Goal: Task Accomplishment & Management: Complete application form

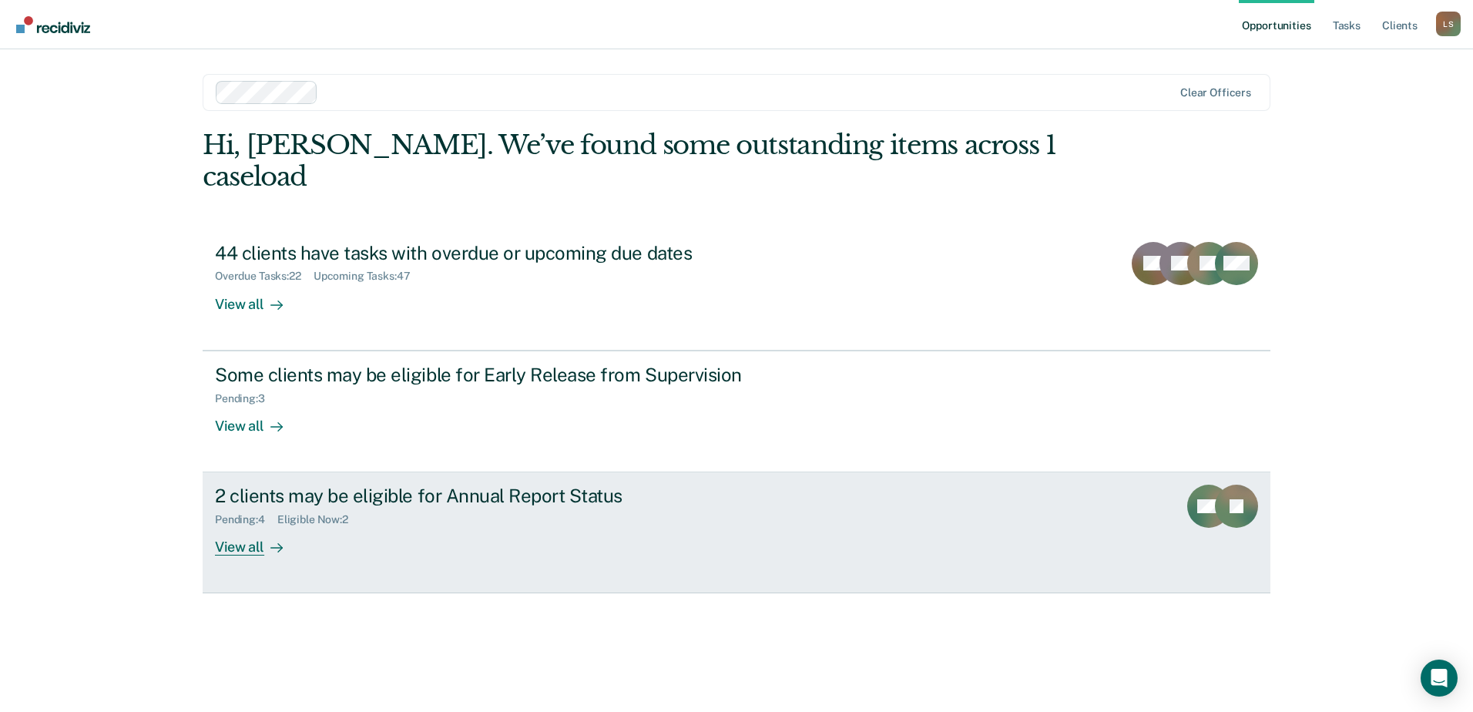
click at [593, 496] on div "2 clients may be eligible for Annual Report Status Pending : 4 Eligible Now : 2…" at bounding box center [504, 520] width 578 height 71
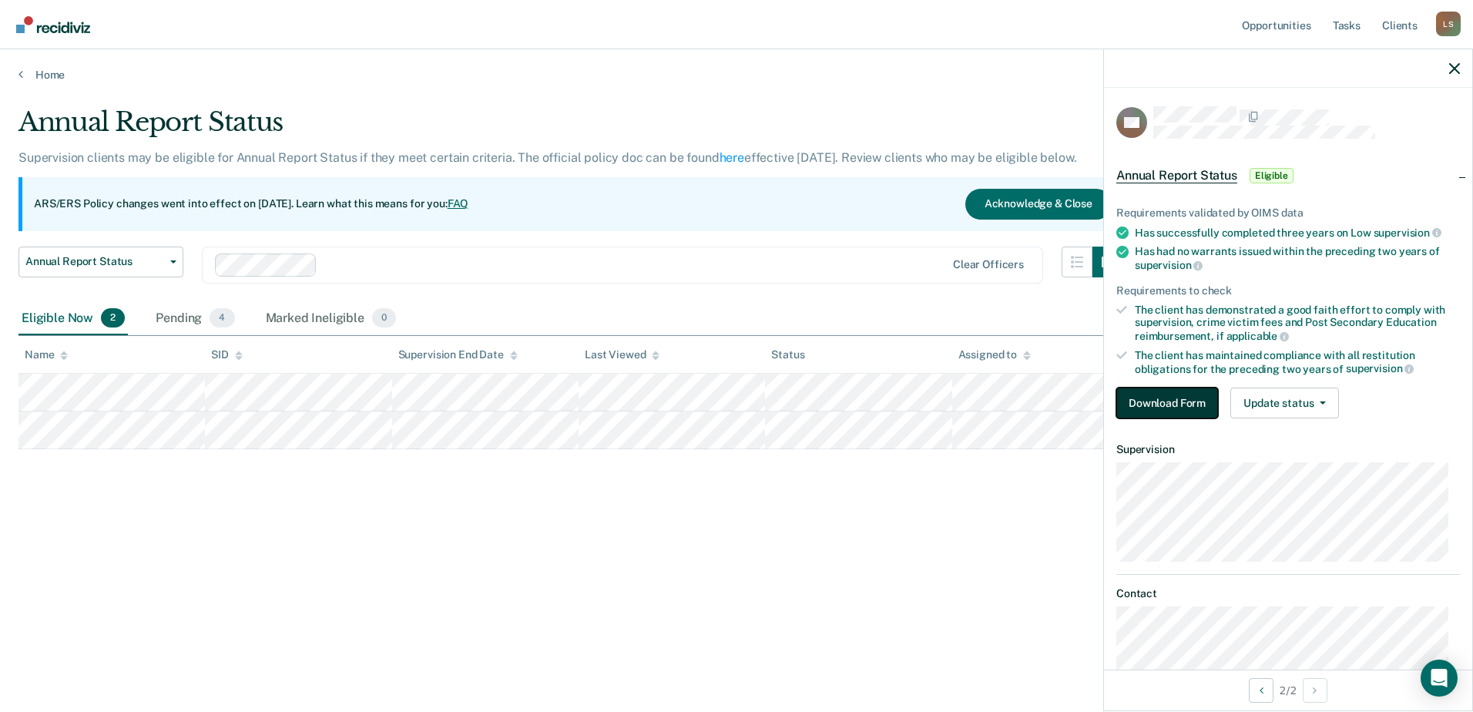
click at [1189, 396] on button "Download Form" at bounding box center [1168, 403] width 102 height 31
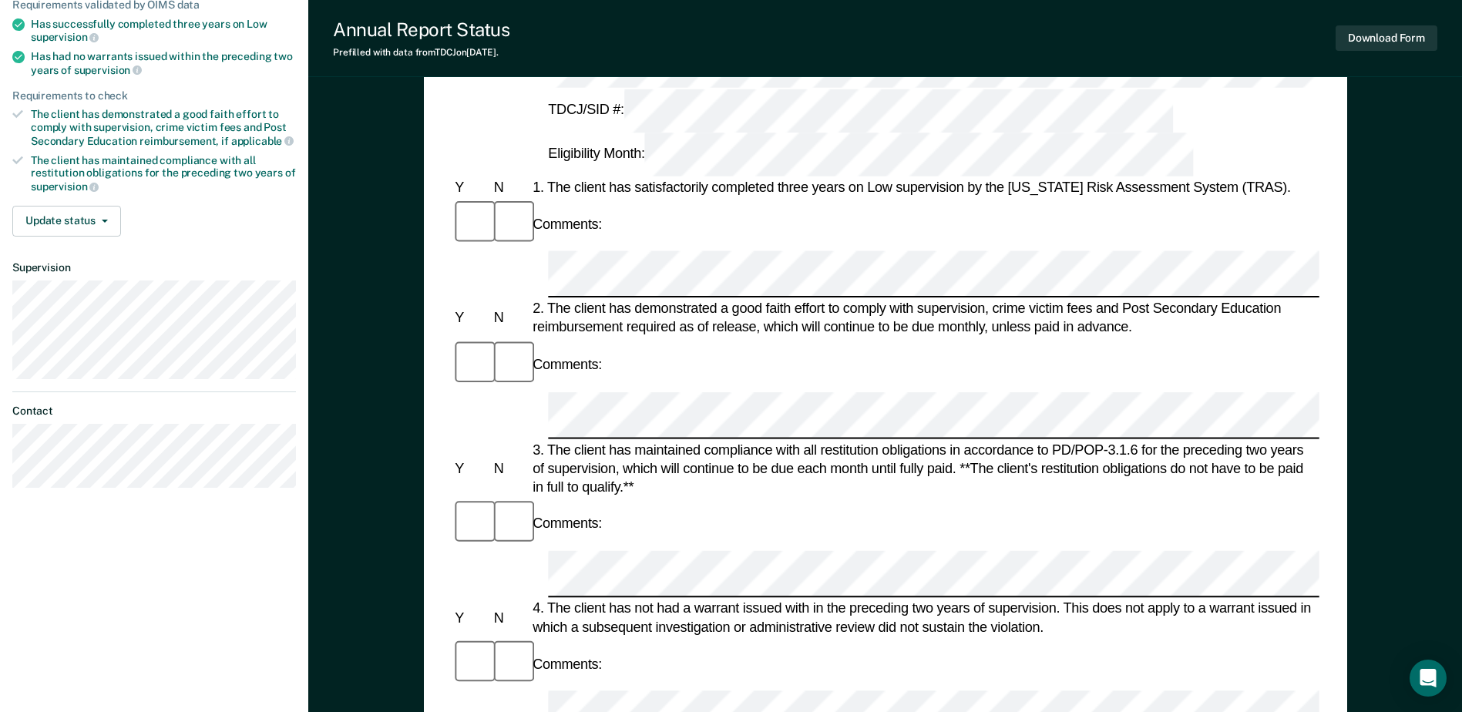
scroll to position [215, 0]
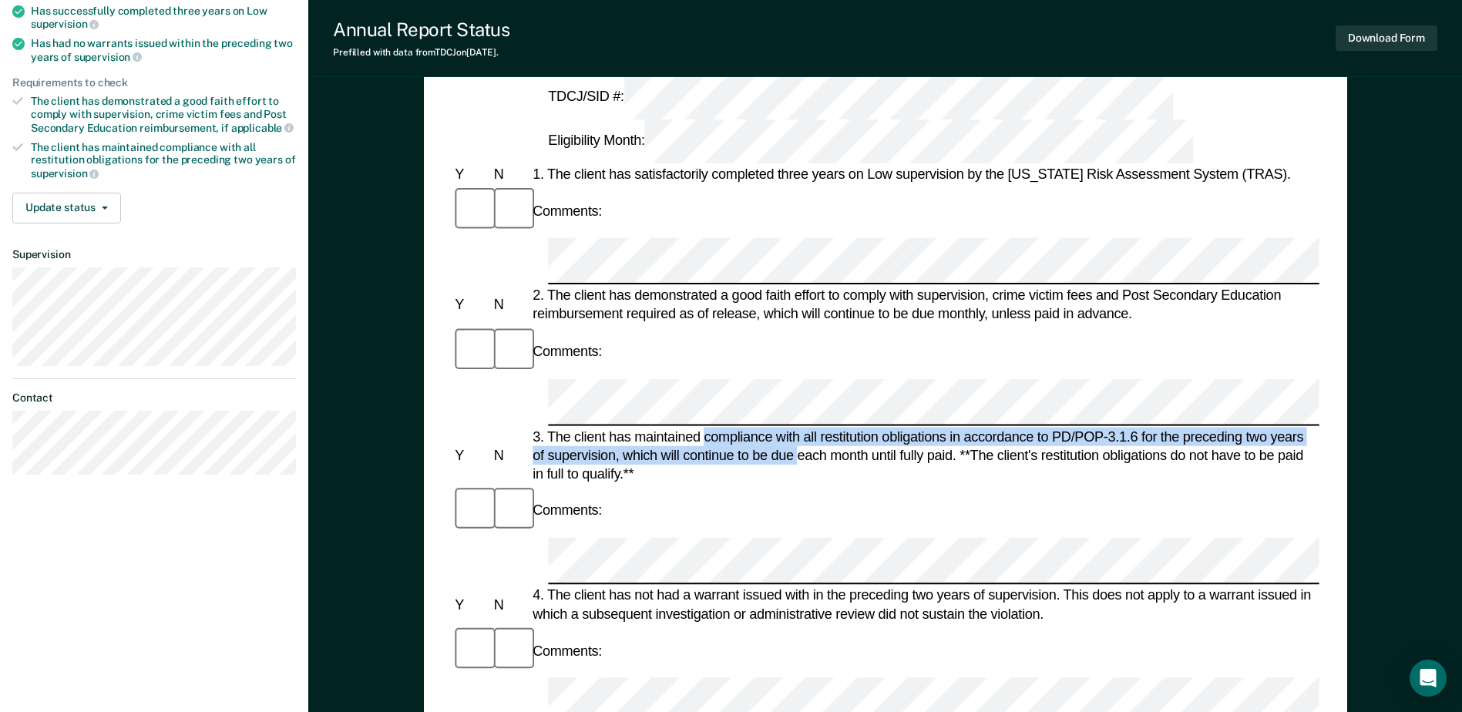
drag, startPoint x: 703, startPoint y: 229, endPoint x: 805, endPoint y: 249, distance: 103.7
click at [805, 427] on div "3. The client has maintained compliance with all restitution obligations in acc…" at bounding box center [924, 455] width 790 height 56
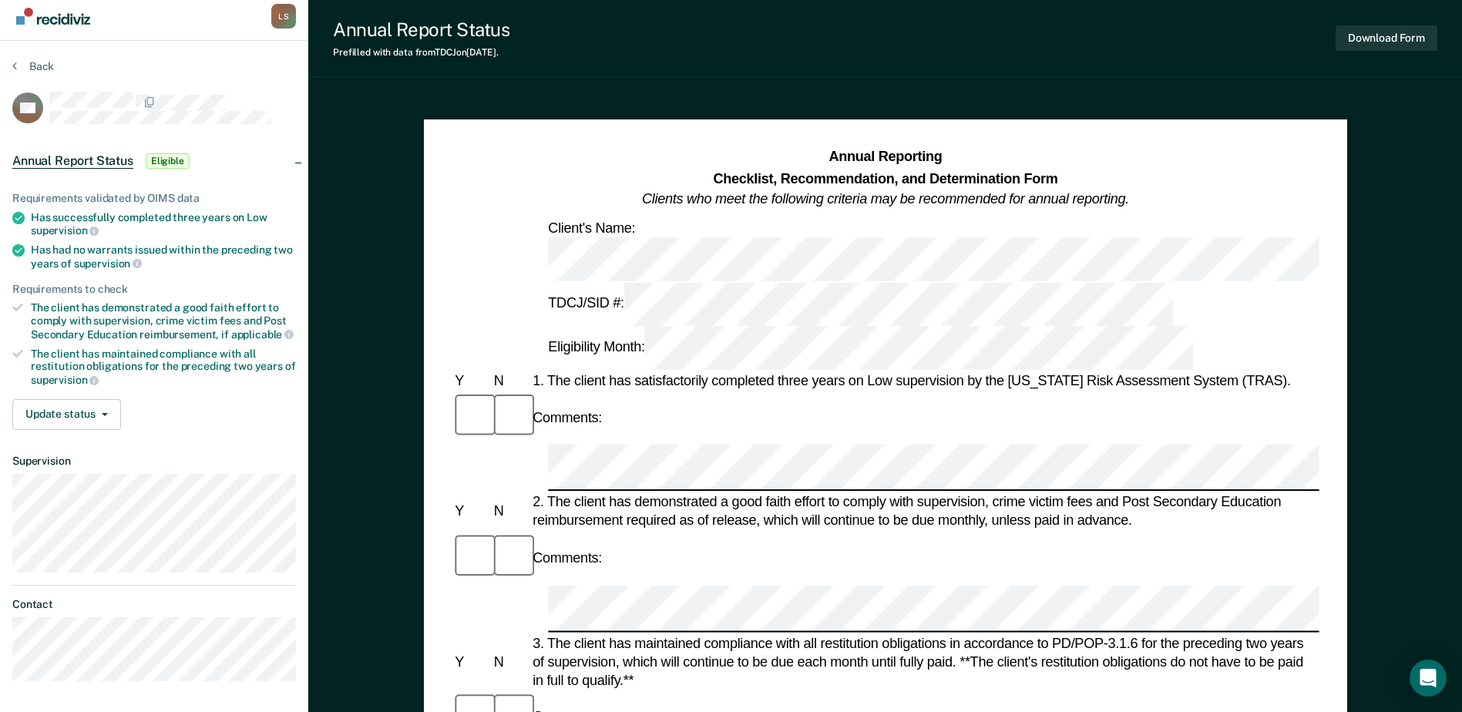
scroll to position [0, 0]
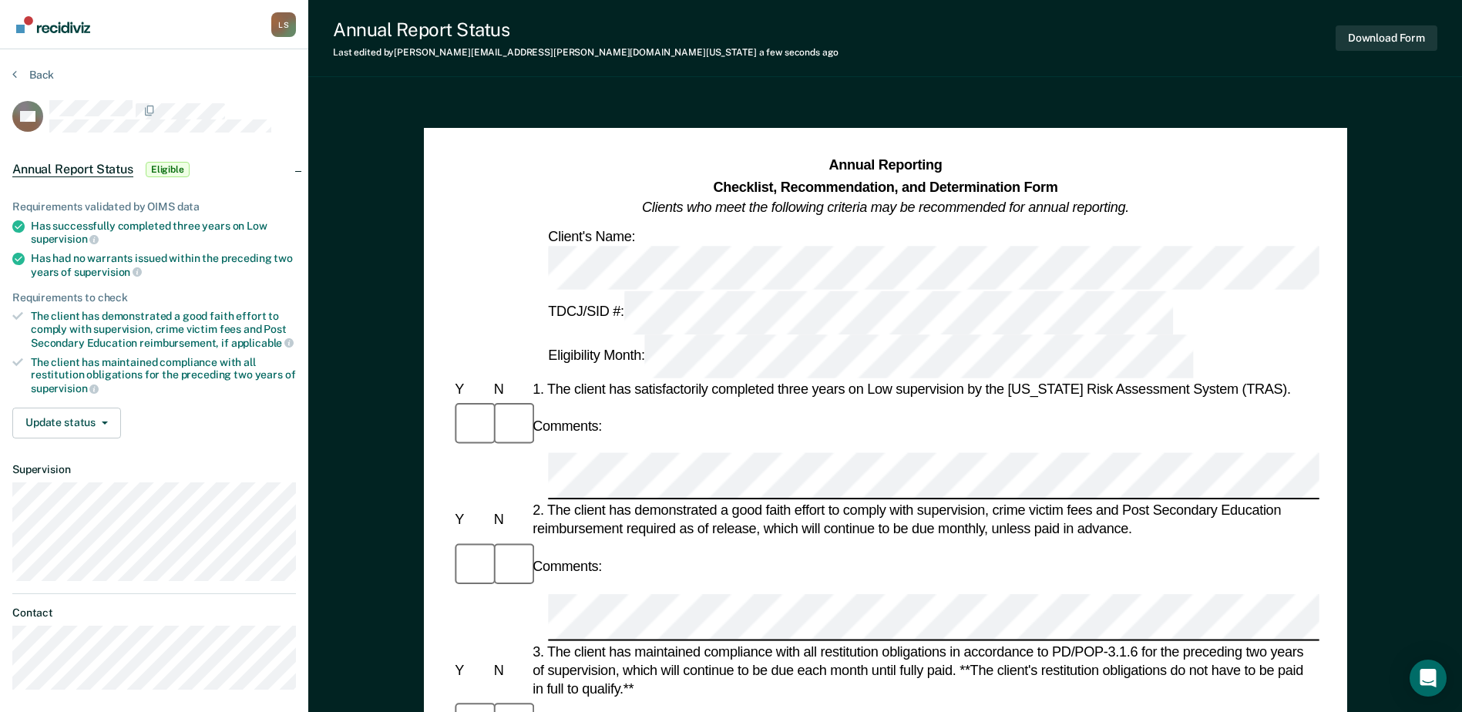
click at [1375, 32] on button "Download Form" at bounding box center [1387, 37] width 102 height 25
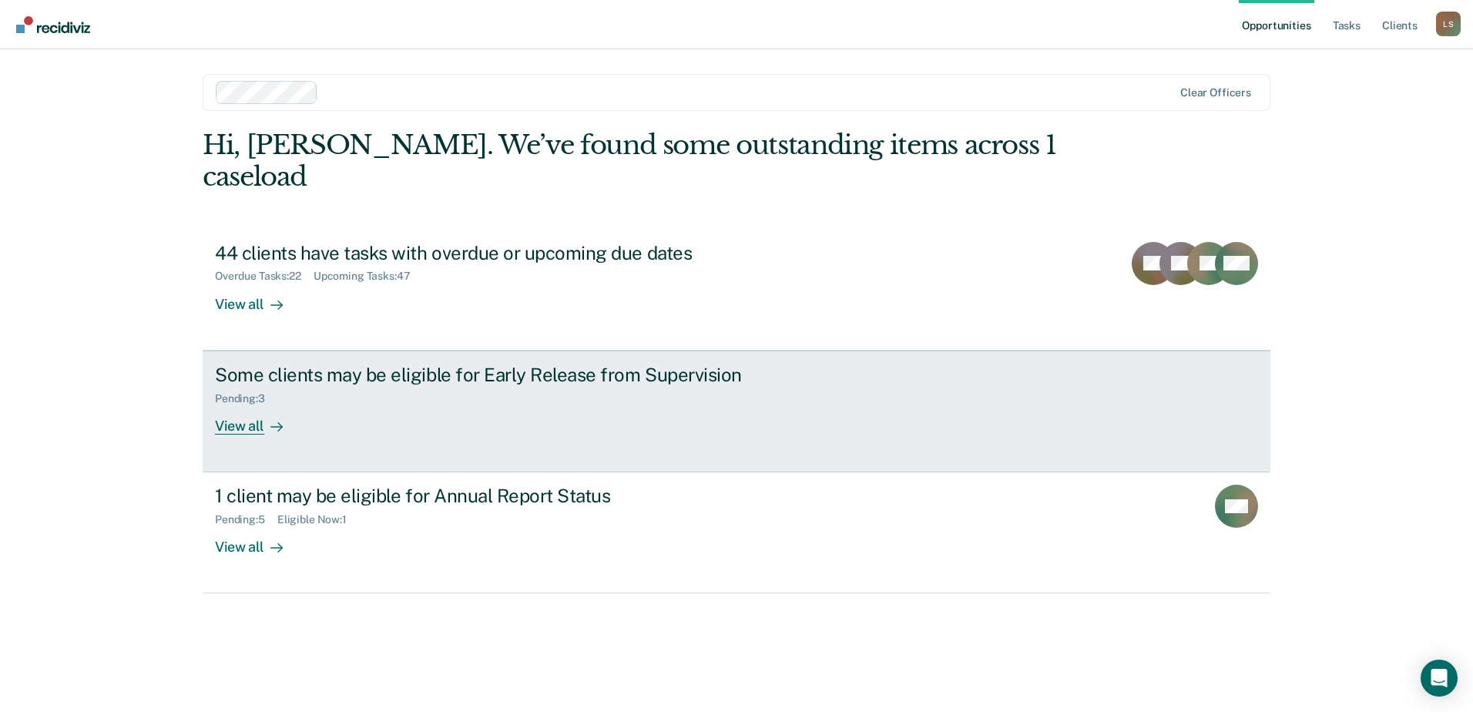
click at [326, 386] on div "Pending : 3" at bounding box center [485, 395] width 541 height 19
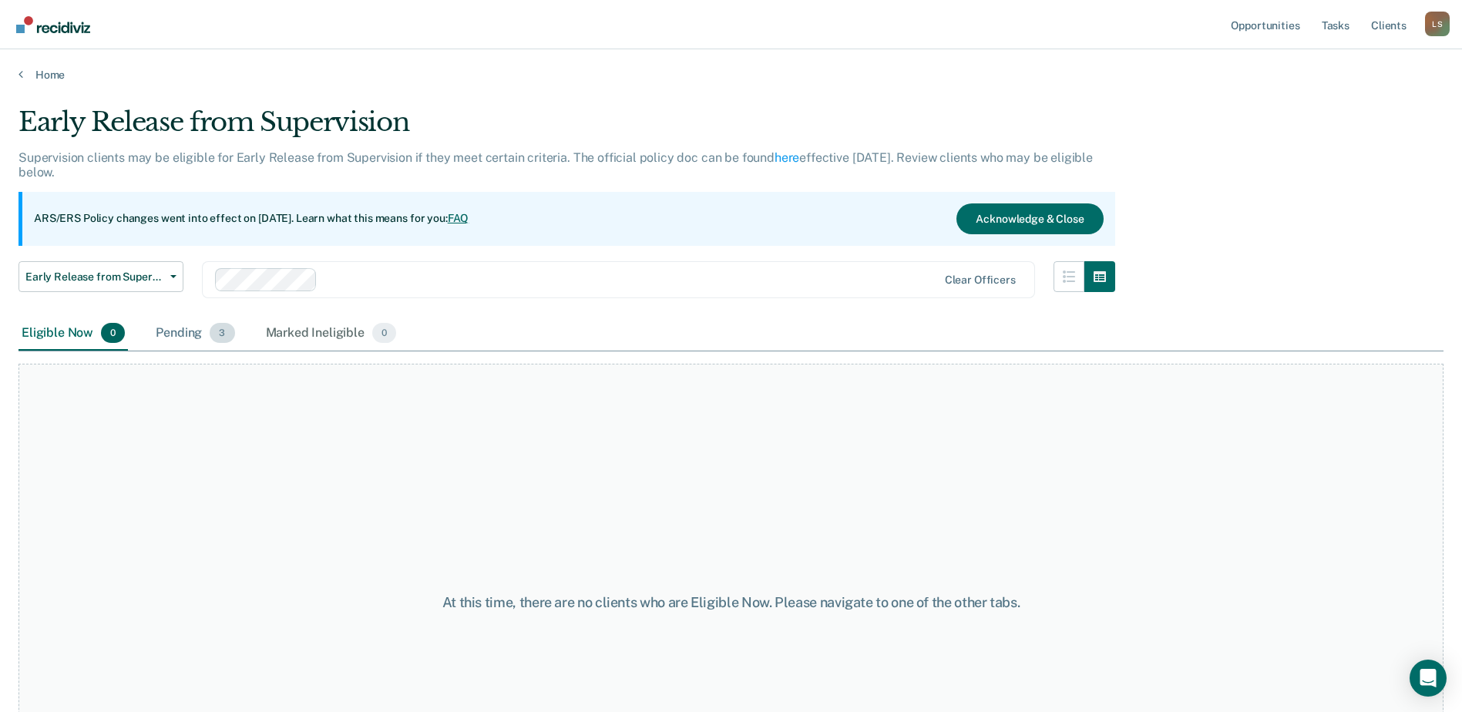
click at [181, 331] on div "Pending 3" at bounding box center [195, 334] width 85 height 34
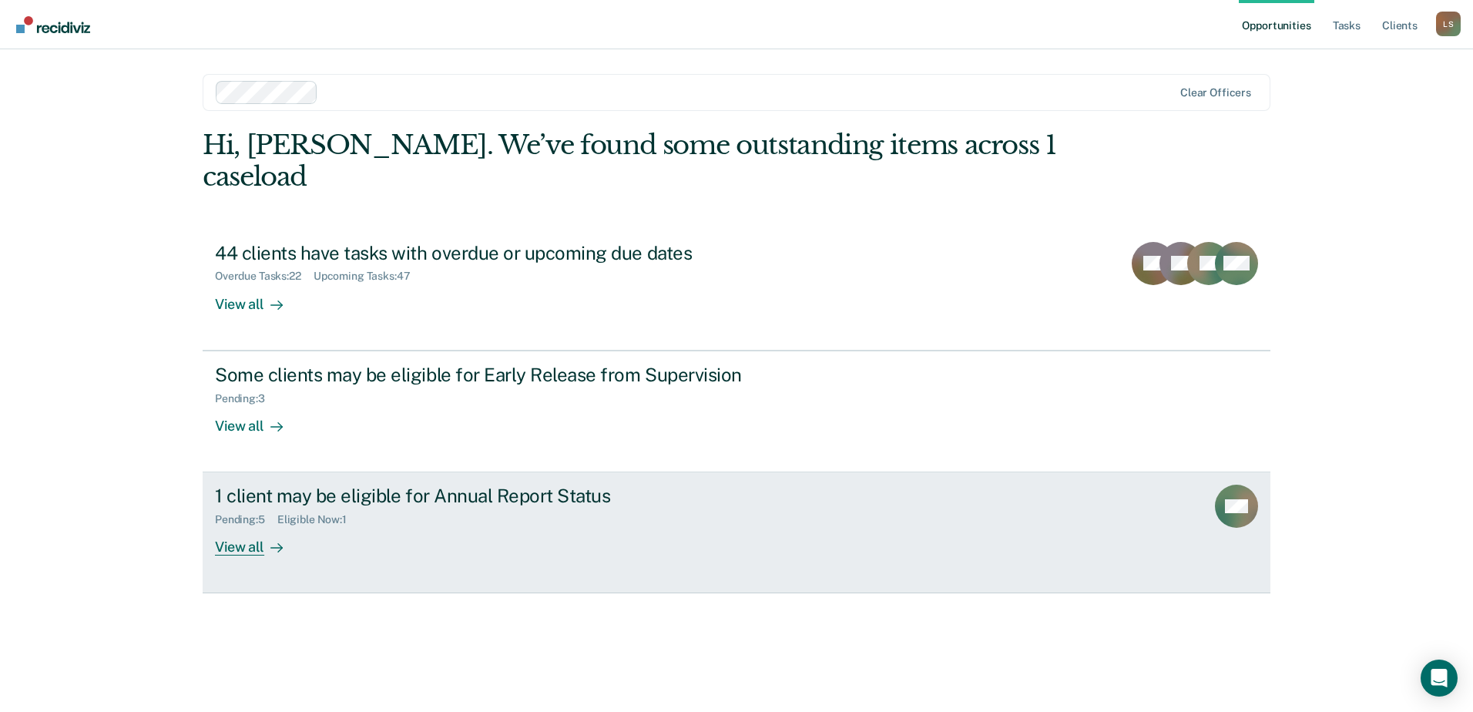
click at [334, 516] on div "1 client may be eligible for Annual Report Status Pending : 5 Eligible Now : 1 …" at bounding box center [504, 520] width 578 height 71
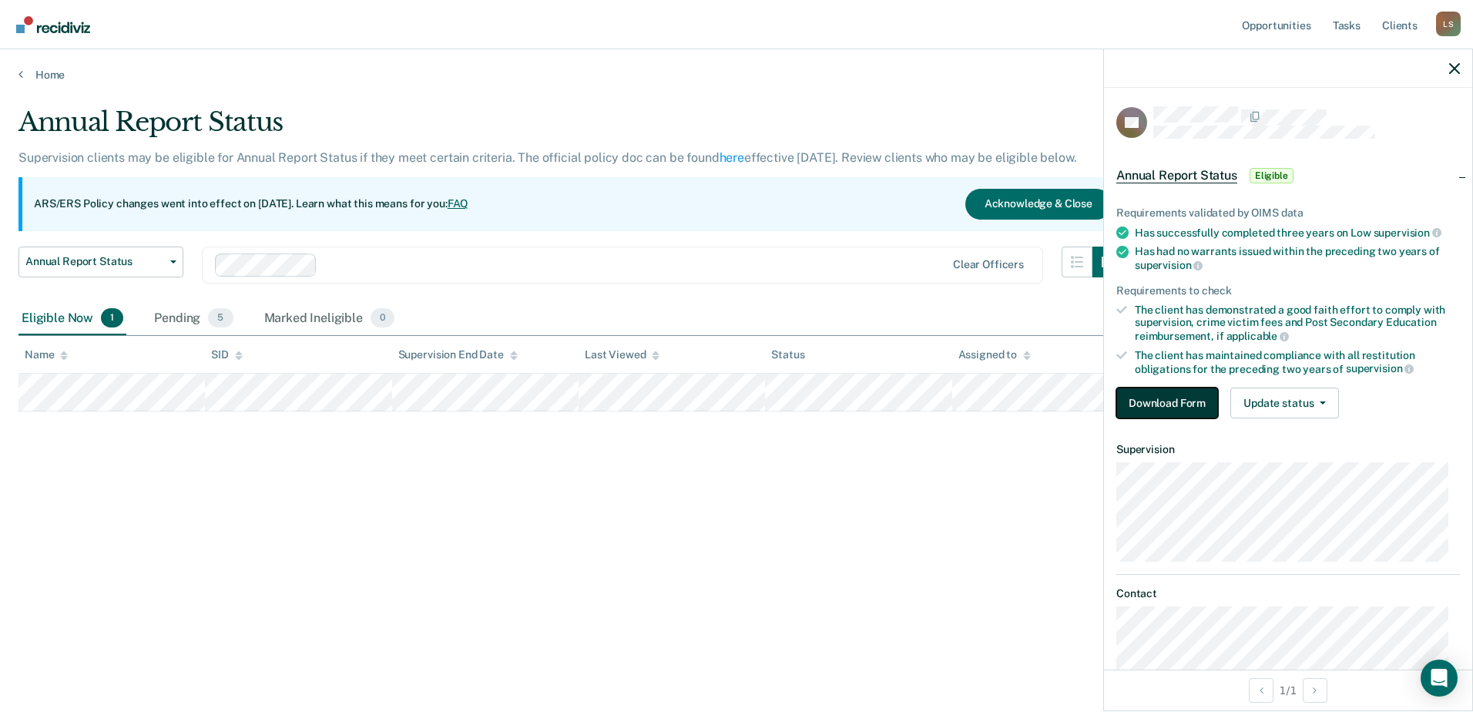
click at [1142, 402] on button "Download Form" at bounding box center [1168, 403] width 102 height 31
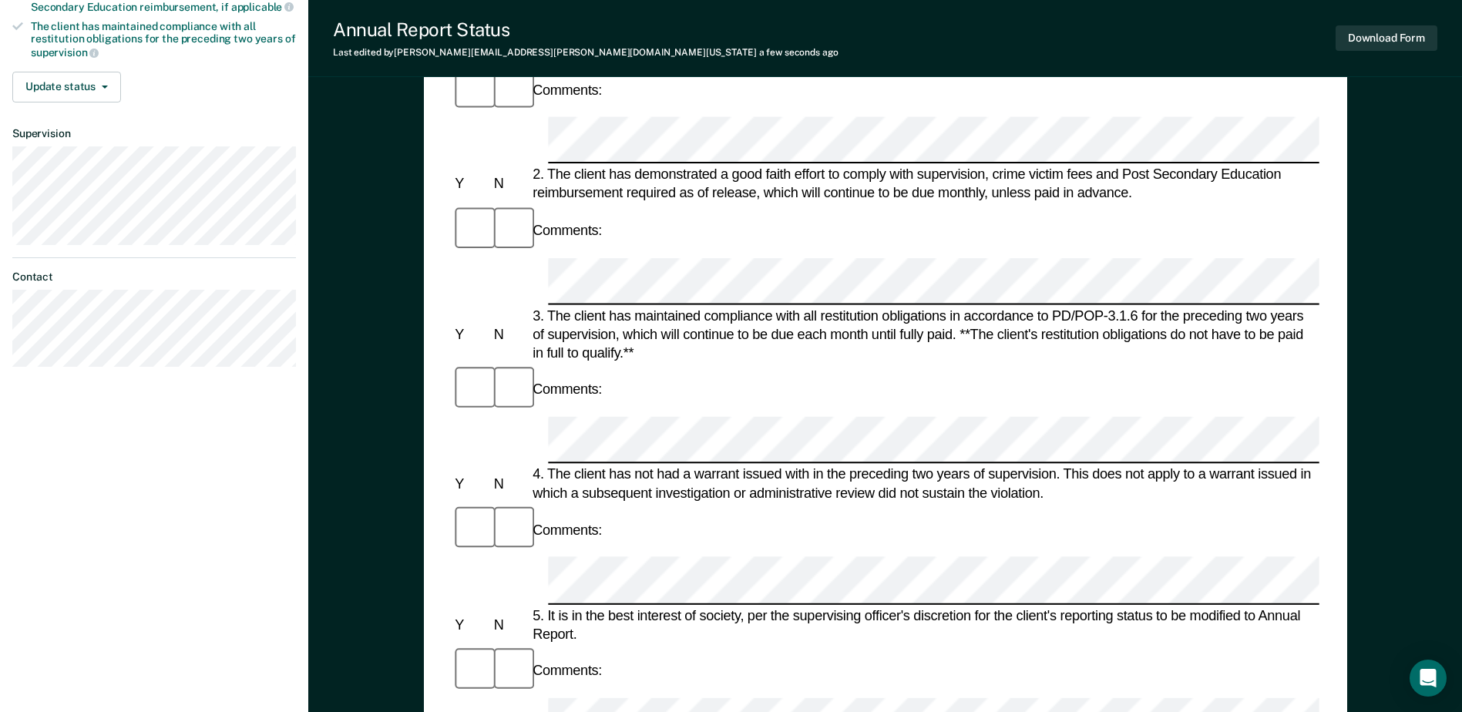
scroll to position [342, 0]
